Goal: Information Seeking & Learning: Learn about a topic

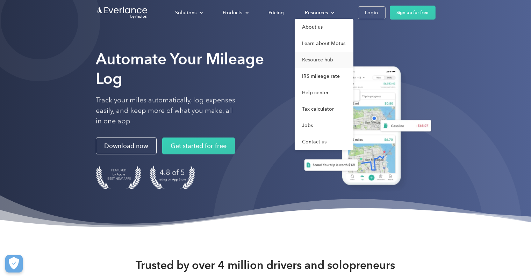
click at [318, 60] on link "Resource hub" at bounding box center [324, 60] width 59 height 16
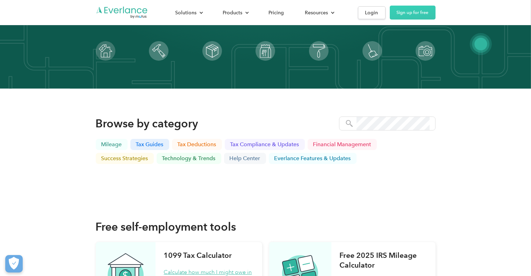
scroll to position [138, 0]
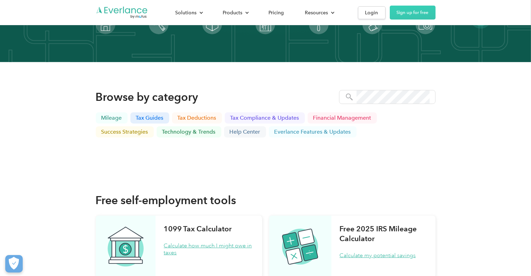
click at [310, 134] on p "Everlance Features & Updates" at bounding box center [312, 132] width 77 height 6
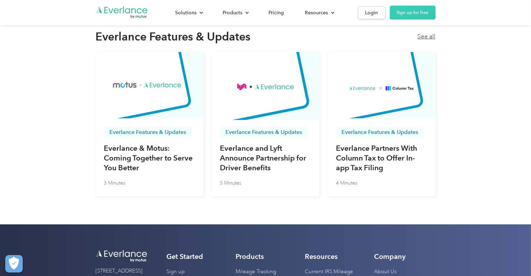
scroll to position [2343, 0]
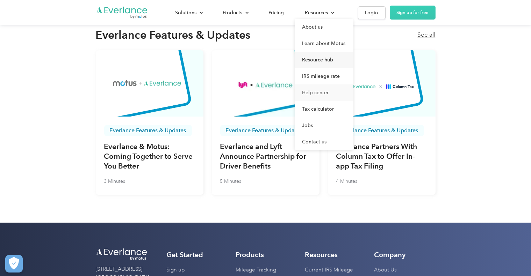
click at [316, 90] on link "Help center" at bounding box center [324, 93] width 59 height 16
click at [321, 91] on link "Help center" at bounding box center [324, 93] width 59 height 16
